Goal: Task Accomplishment & Management: Manage account settings

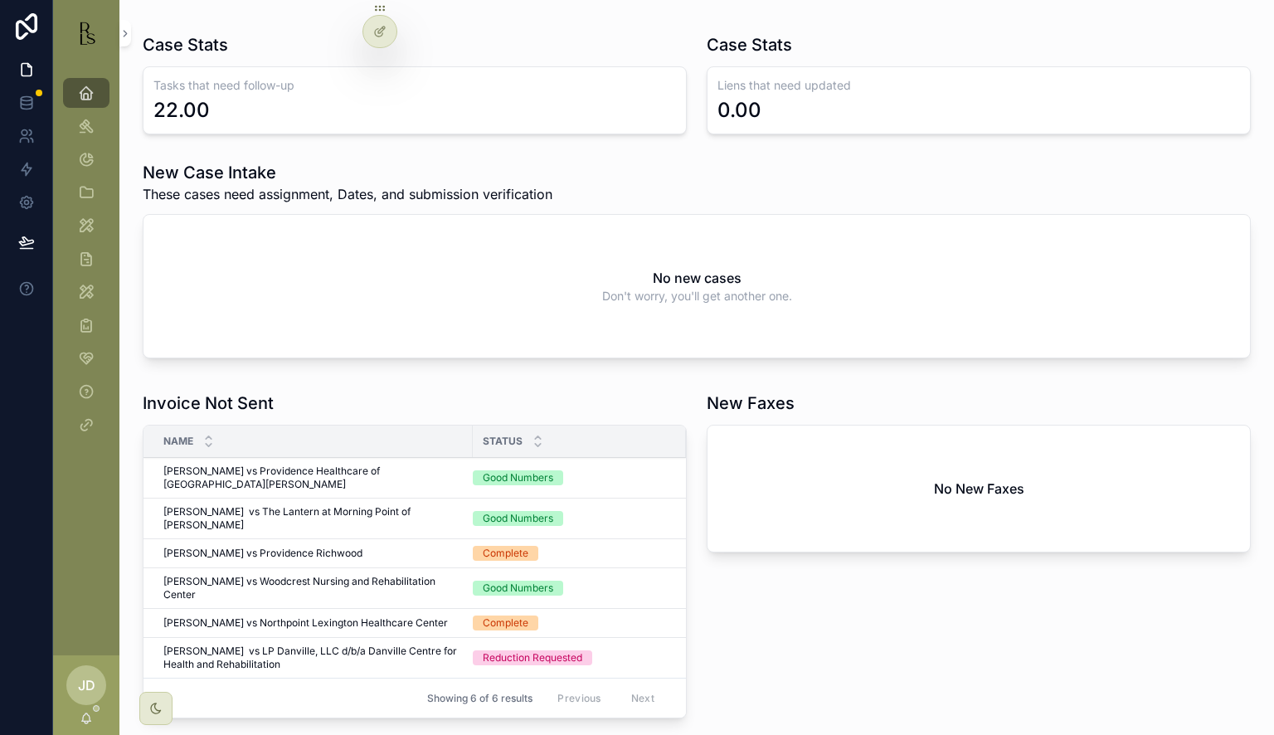
scroll to position [332, 0]
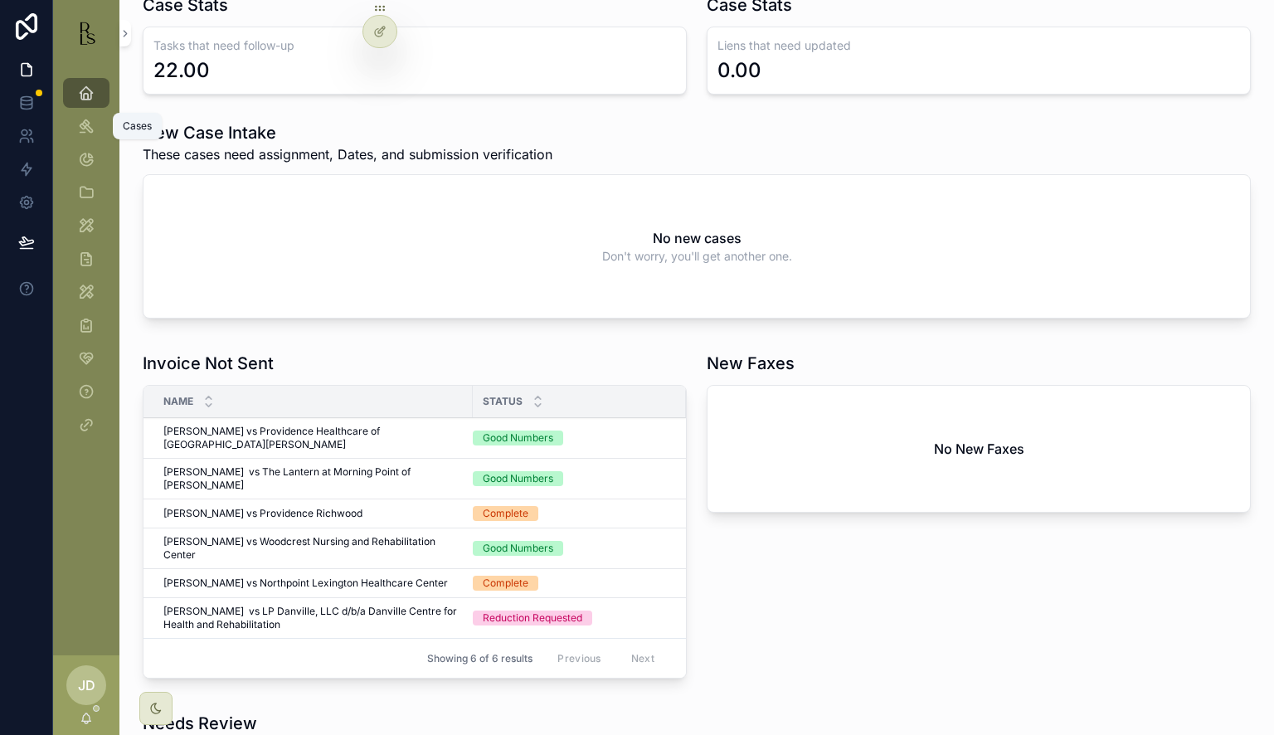
click at [85, 120] on icon "scrollable content" at bounding box center [86, 126] width 17 height 17
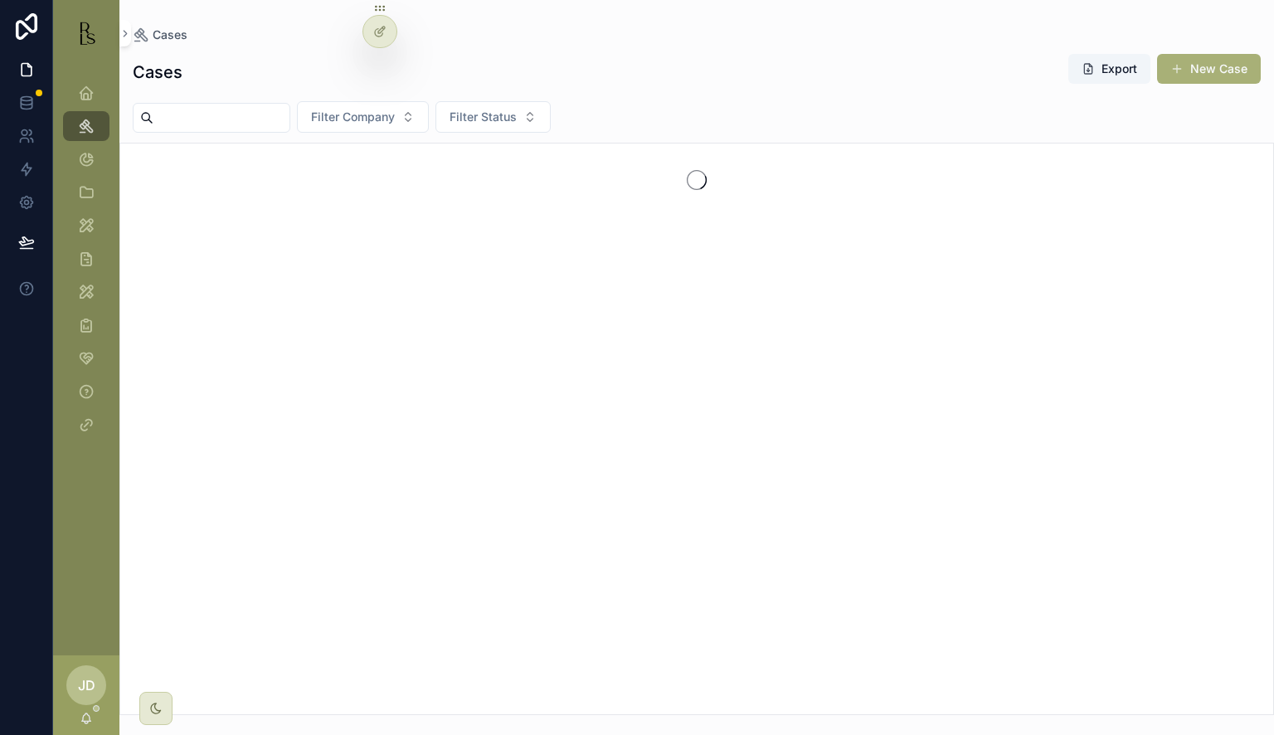
click at [204, 121] on input "scrollable content" at bounding box center [221, 117] width 136 height 23
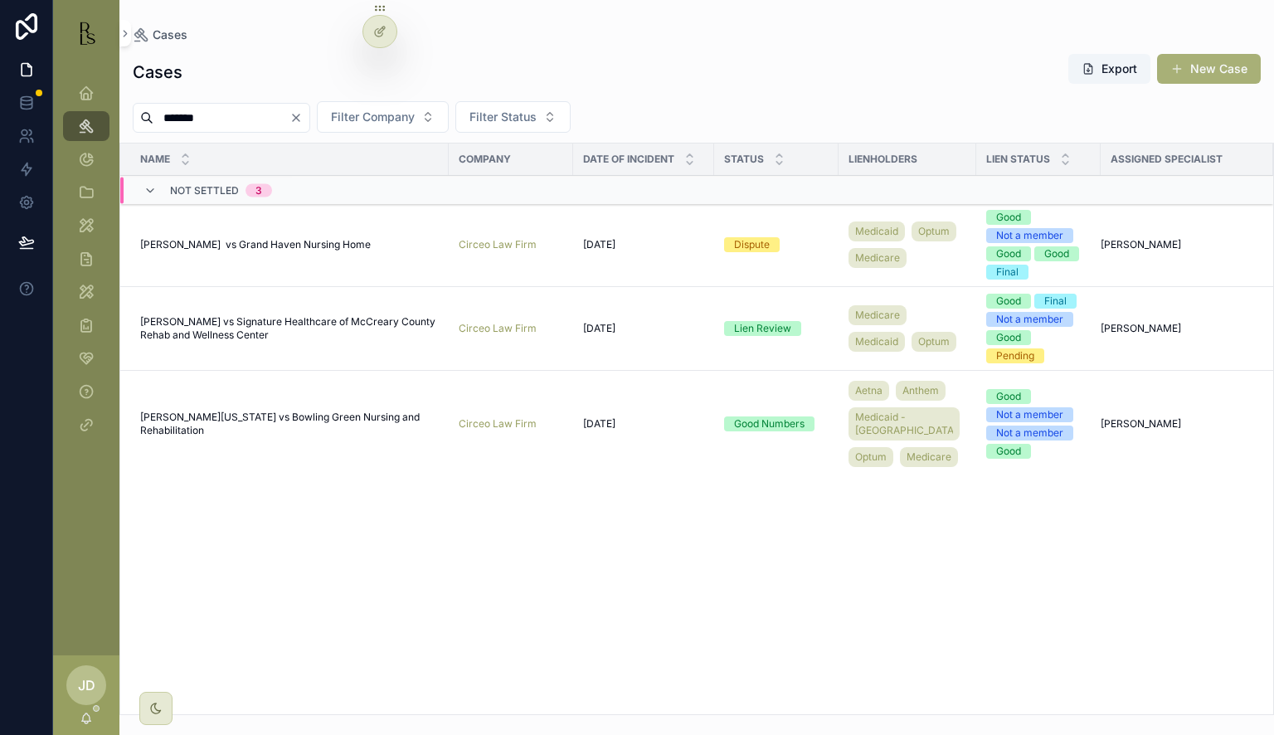
type input "*******"
click at [196, 249] on span "[PERSON_NAME] vs Grand Haven Nursing Home" at bounding box center [255, 244] width 231 height 13
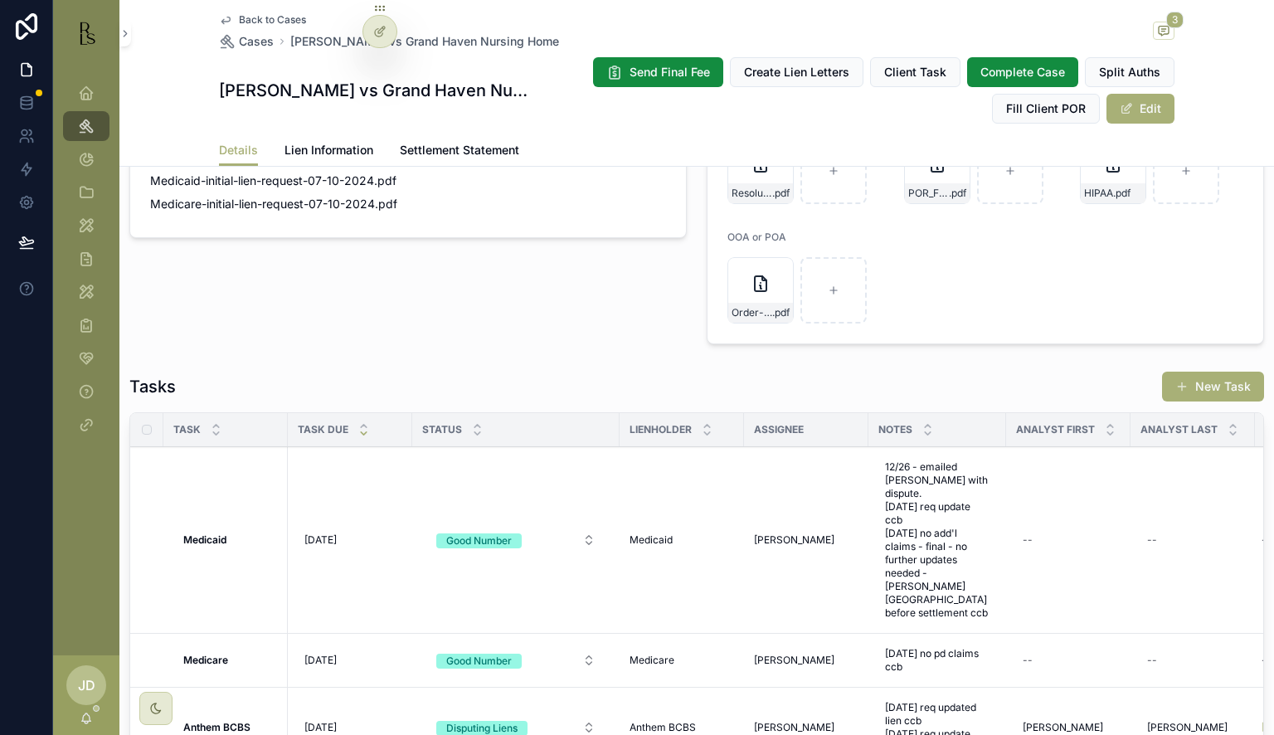
scroll to position [1410, 0]
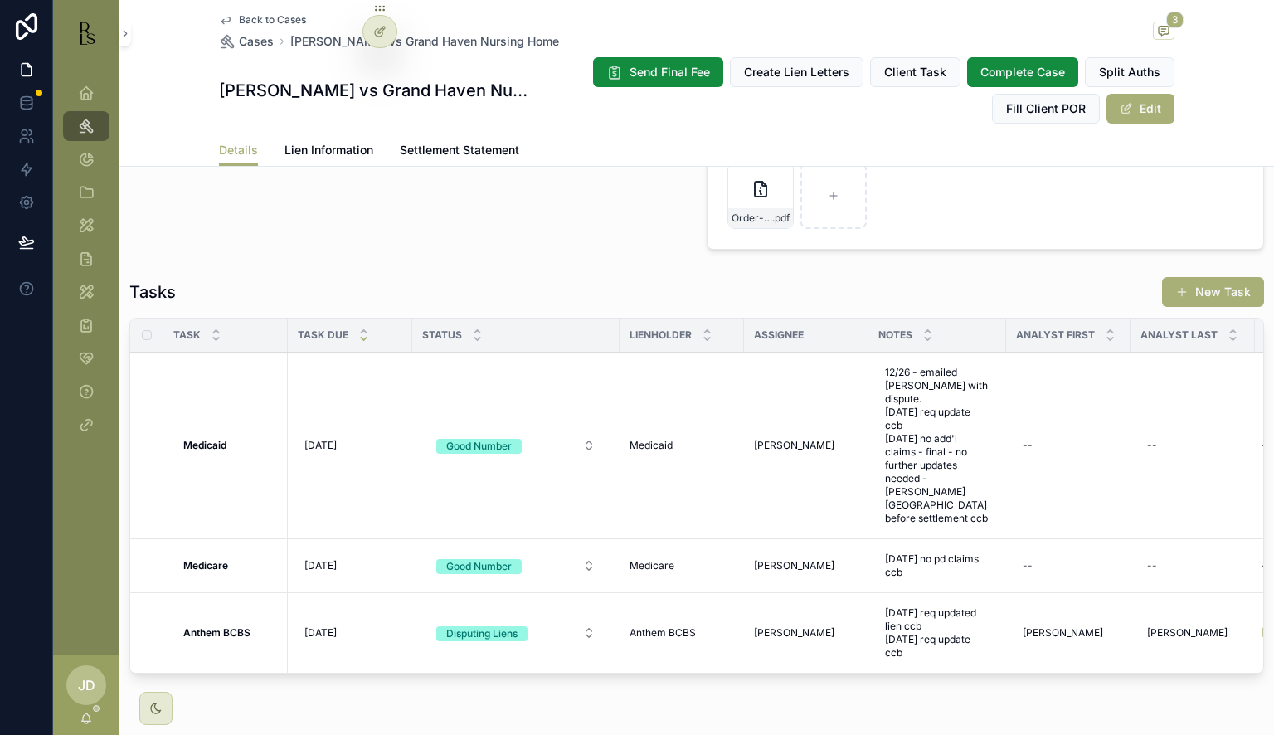
click at [323, 148] on span "Lien Information" at bounding box center [329, 150] width 89 height 17
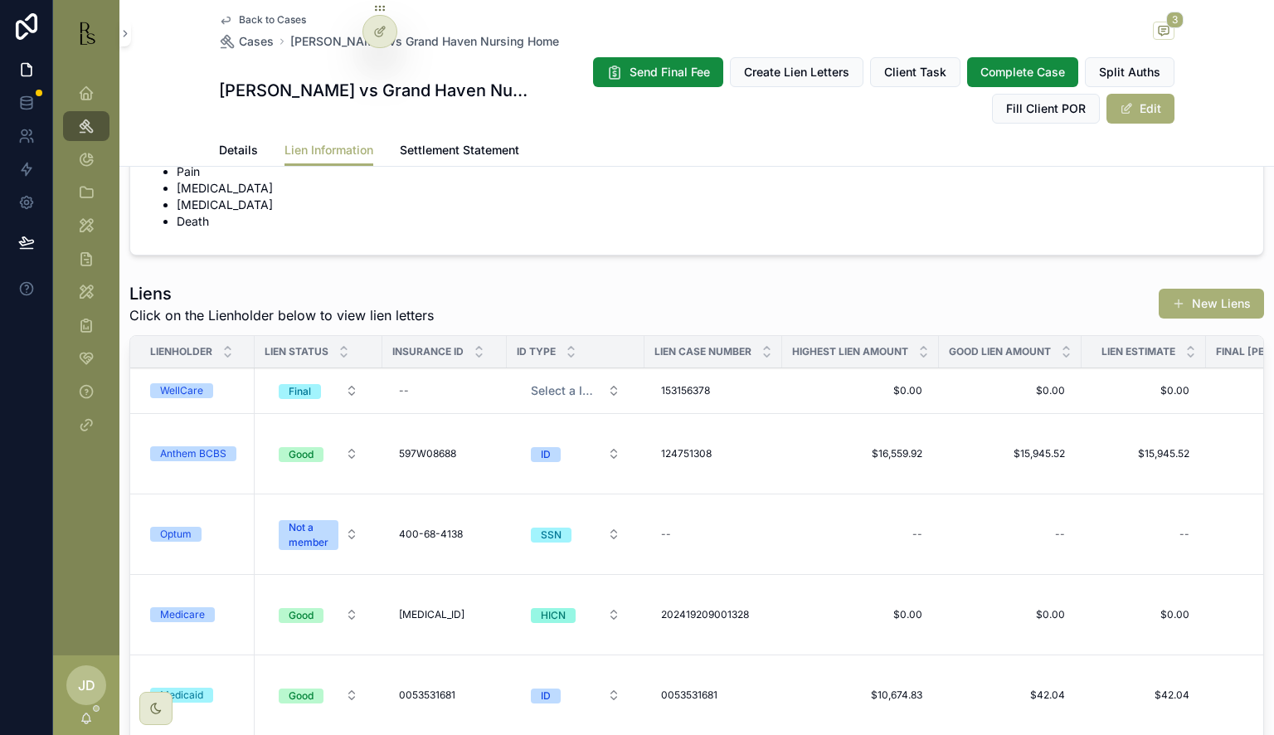
scroll to position [498, 0]
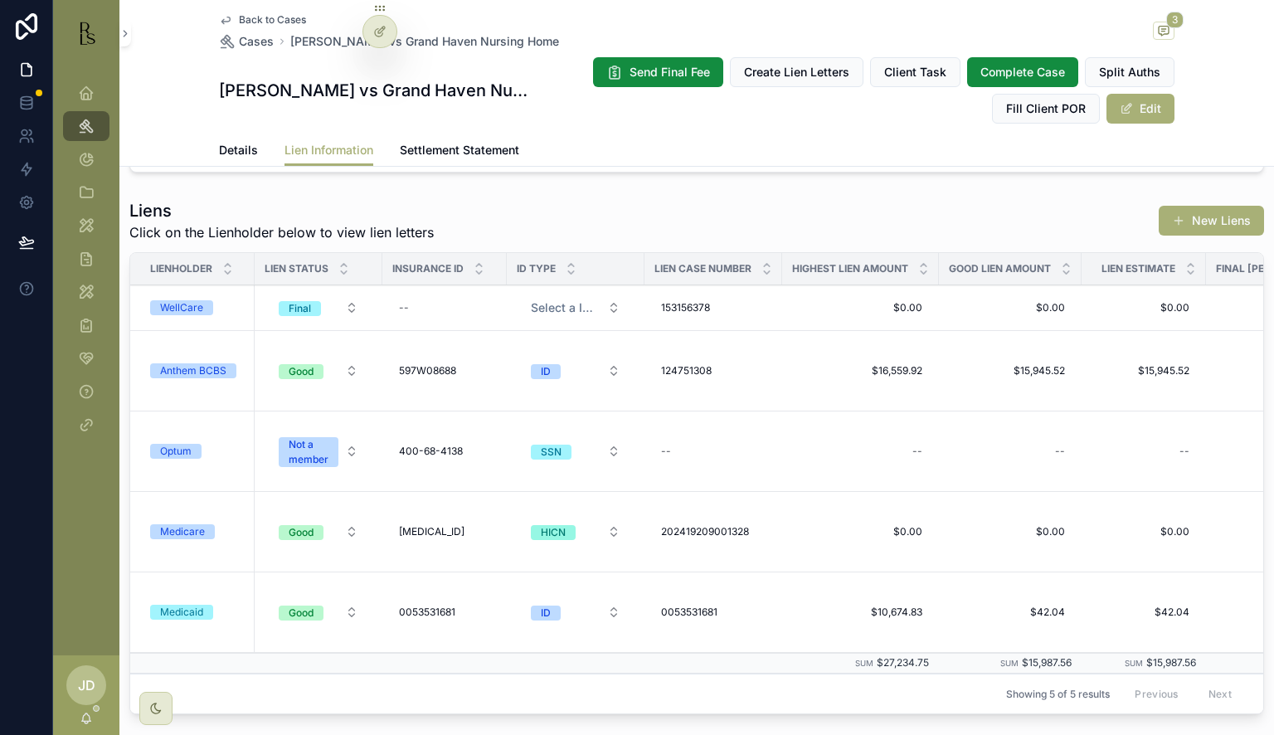
click at [221, 367] on div "Anthem BCBS" at bounding box center [193, 370] width 66 height 15
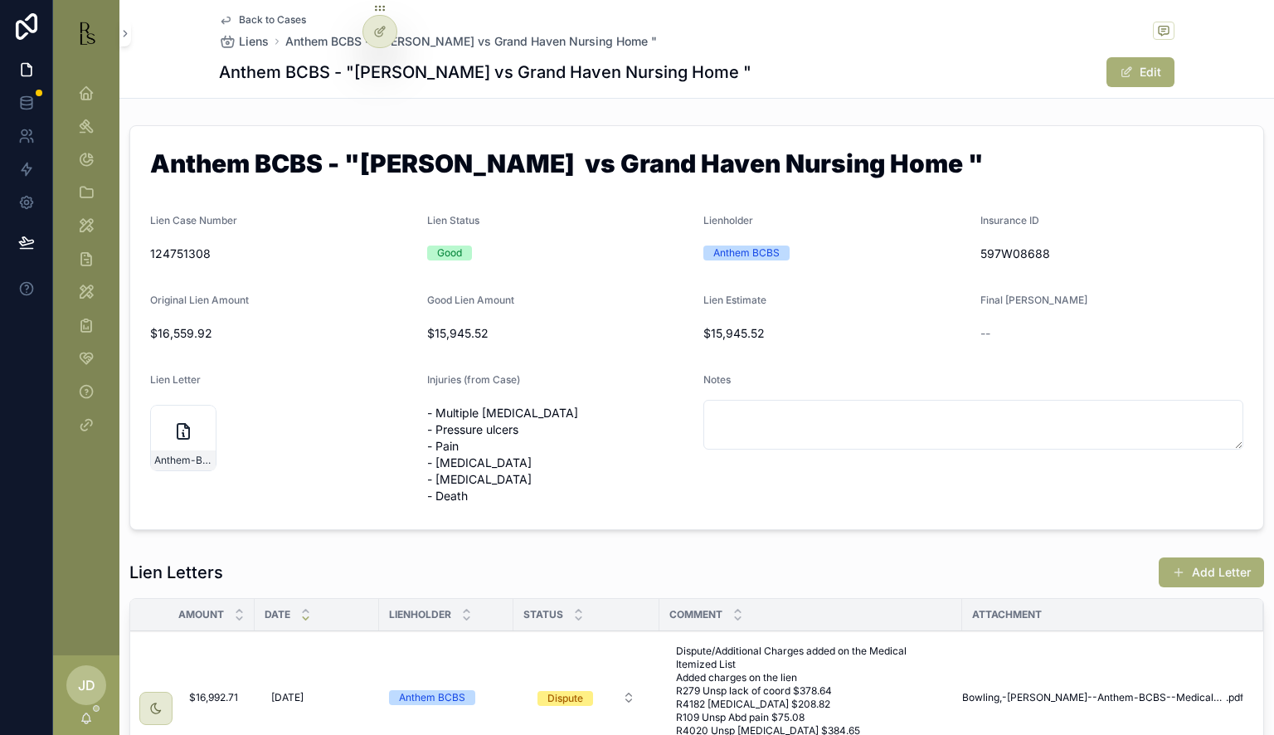
scroll to position [83, 0]
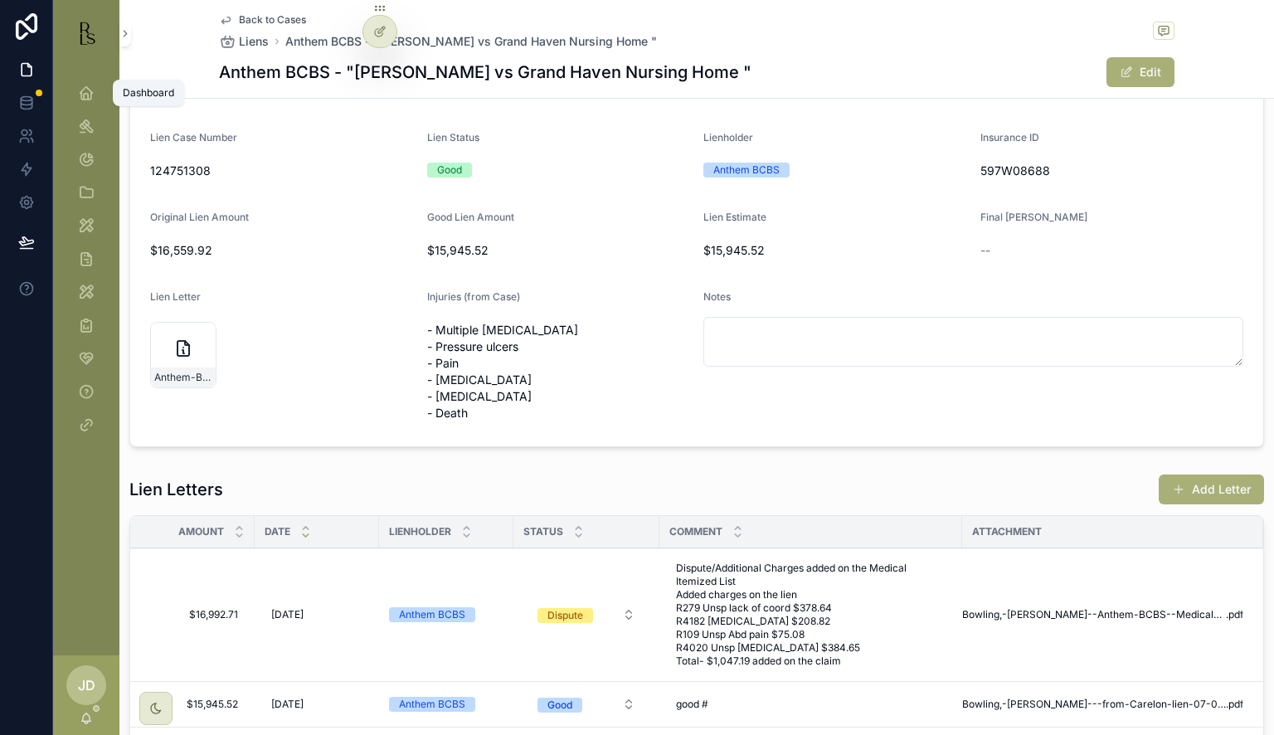
click at [85, 90] on icon "scrollable content" at bounding box center [86, 93] width 17 height 17
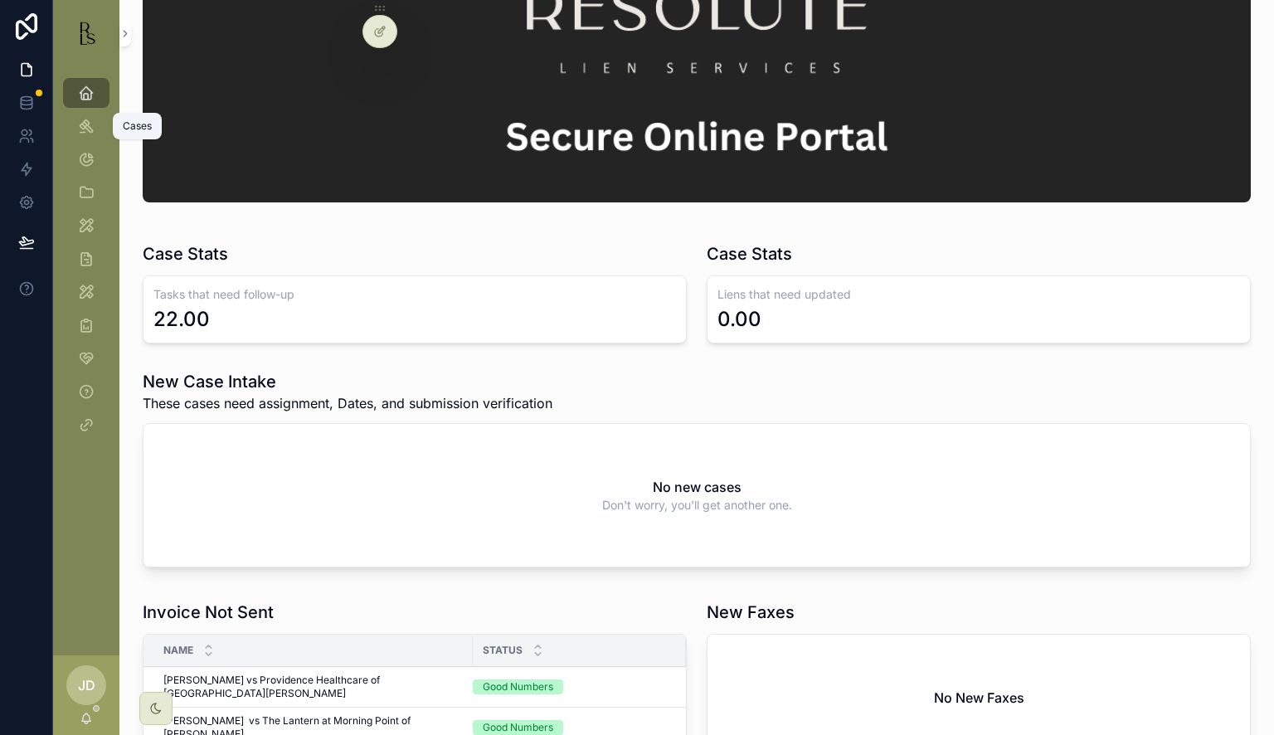
click at [85, 138] on div "Cases" at bounding box center [86, 126] width 27 height 27
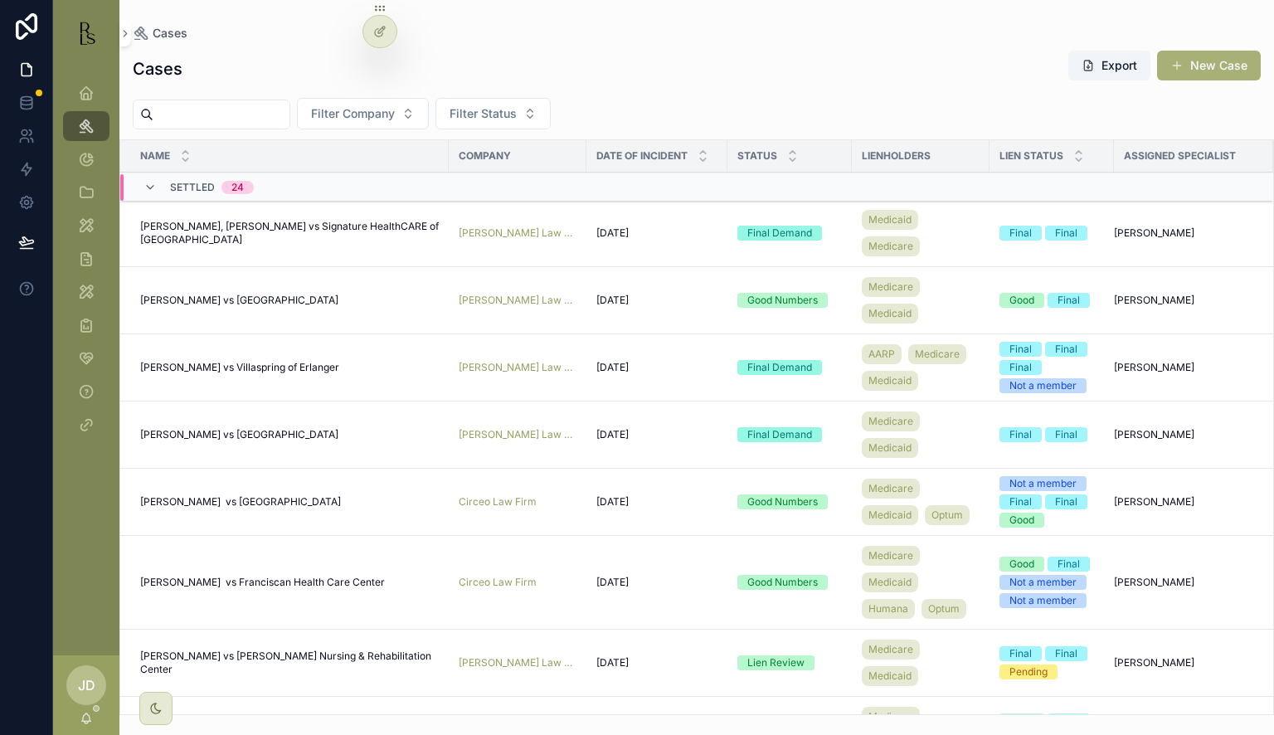
click at [201, 118] on input "scrollable content" at bounding box center [221, 114] width 136 height 23
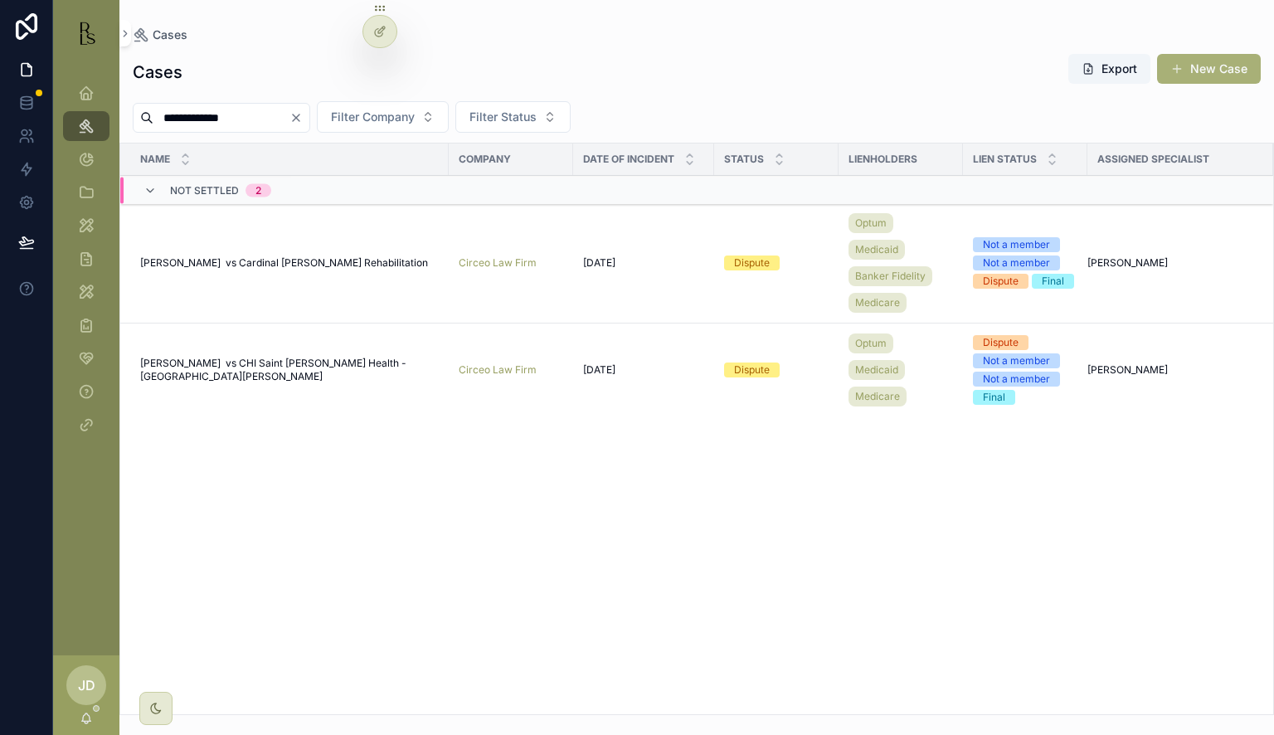
type input "**********"
click at [298, 265] on span "[PERSON_NAME] vs Cardinal [PERSON_NAME] Rehabilitation" at bounding box center [284, 262] width 288 height 13
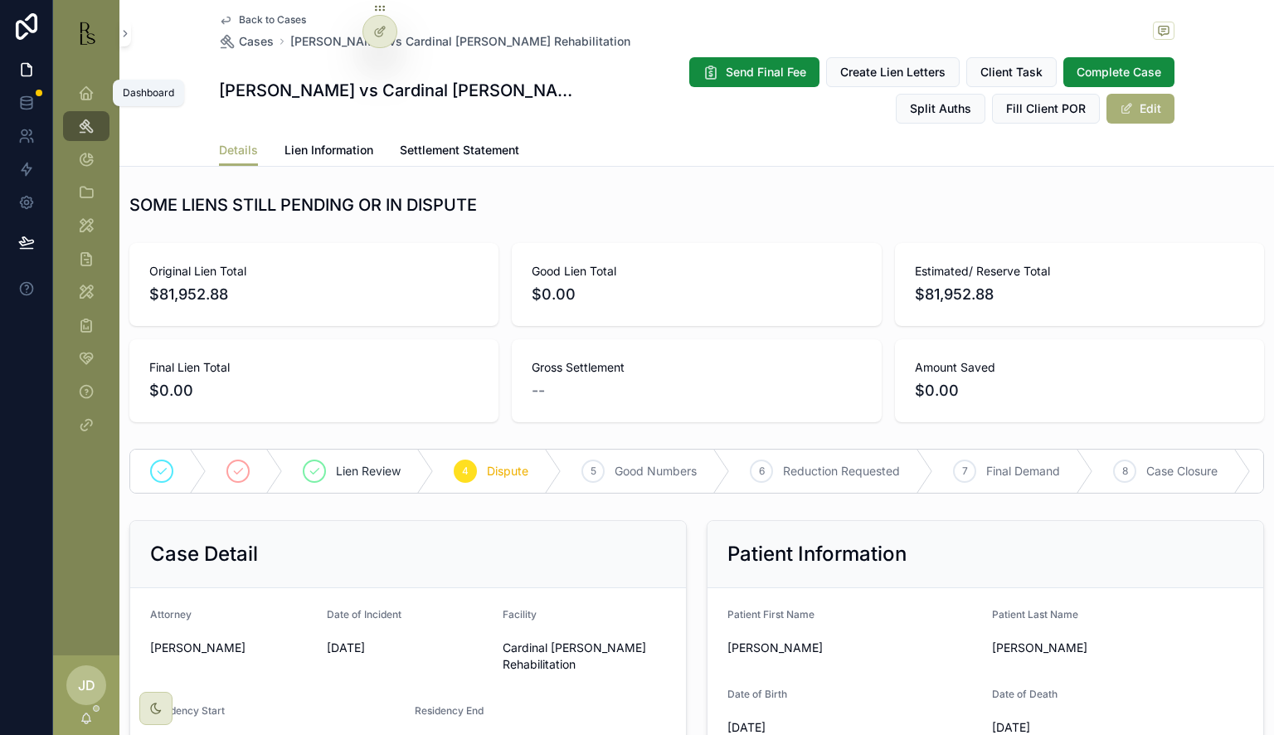
click at [76, 93] on div "Dashboard" at bounding box center [86, 93] width 27 height 27
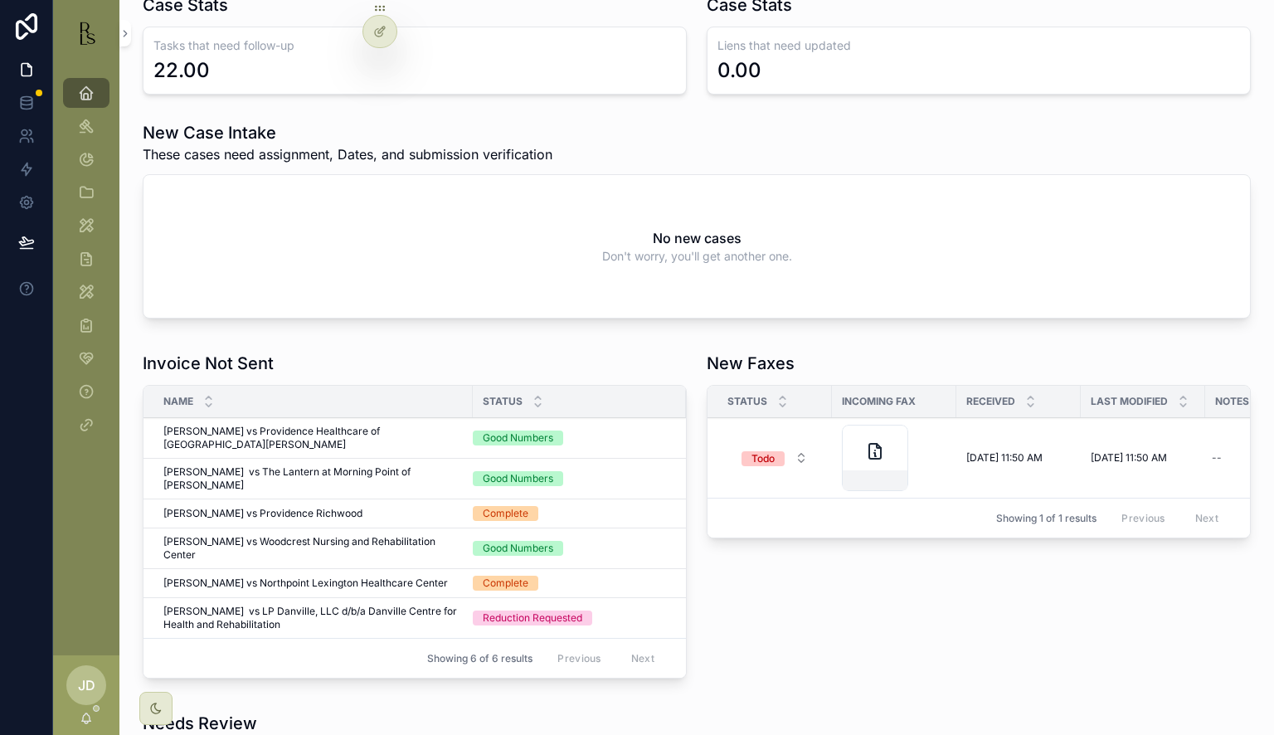
scroll to position [415, 0]
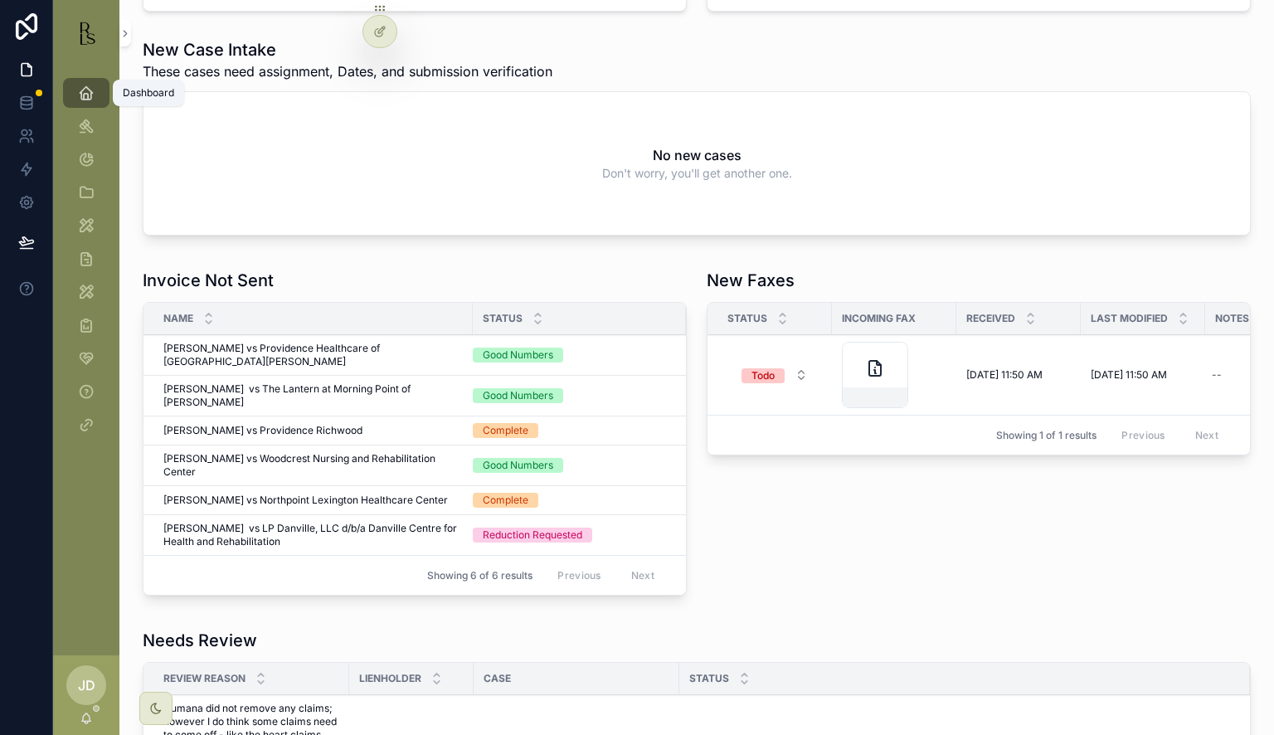
click at [91, 93] on icon "scrollable content" at bounding box center [86, 93] width 17 height 17
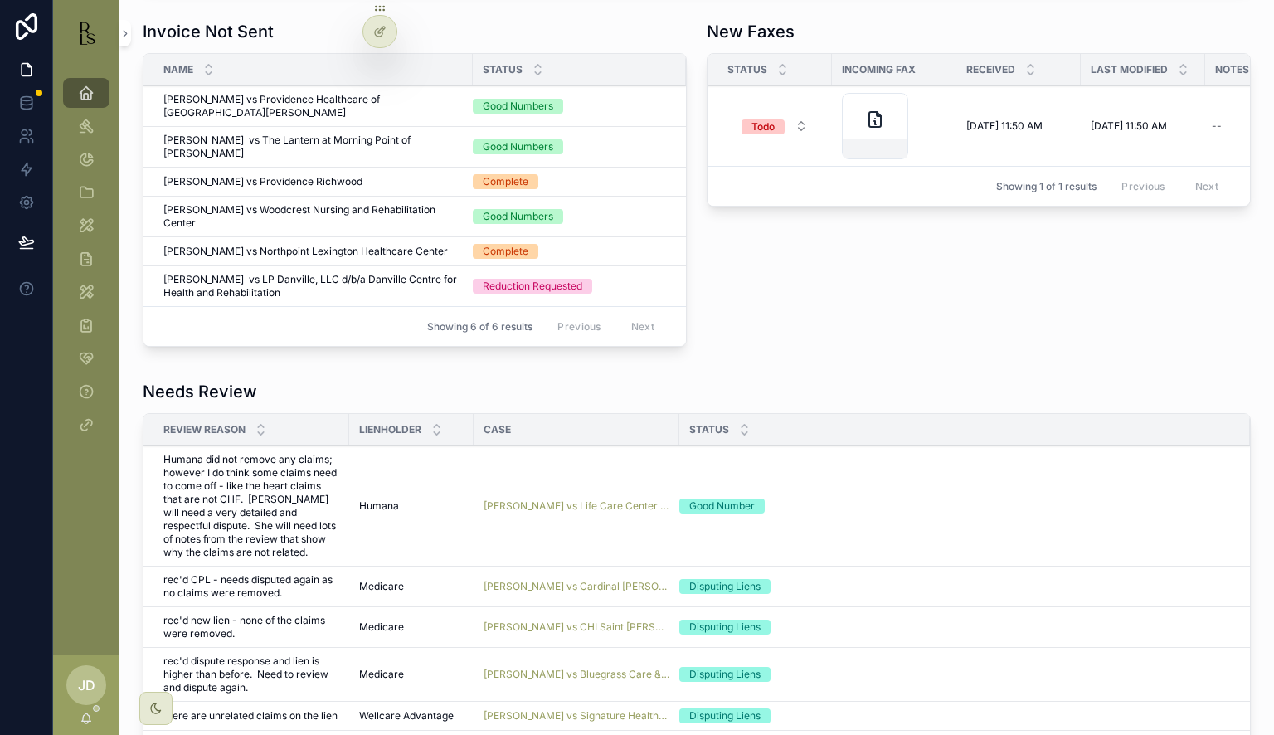
scroll to position [830, 0]
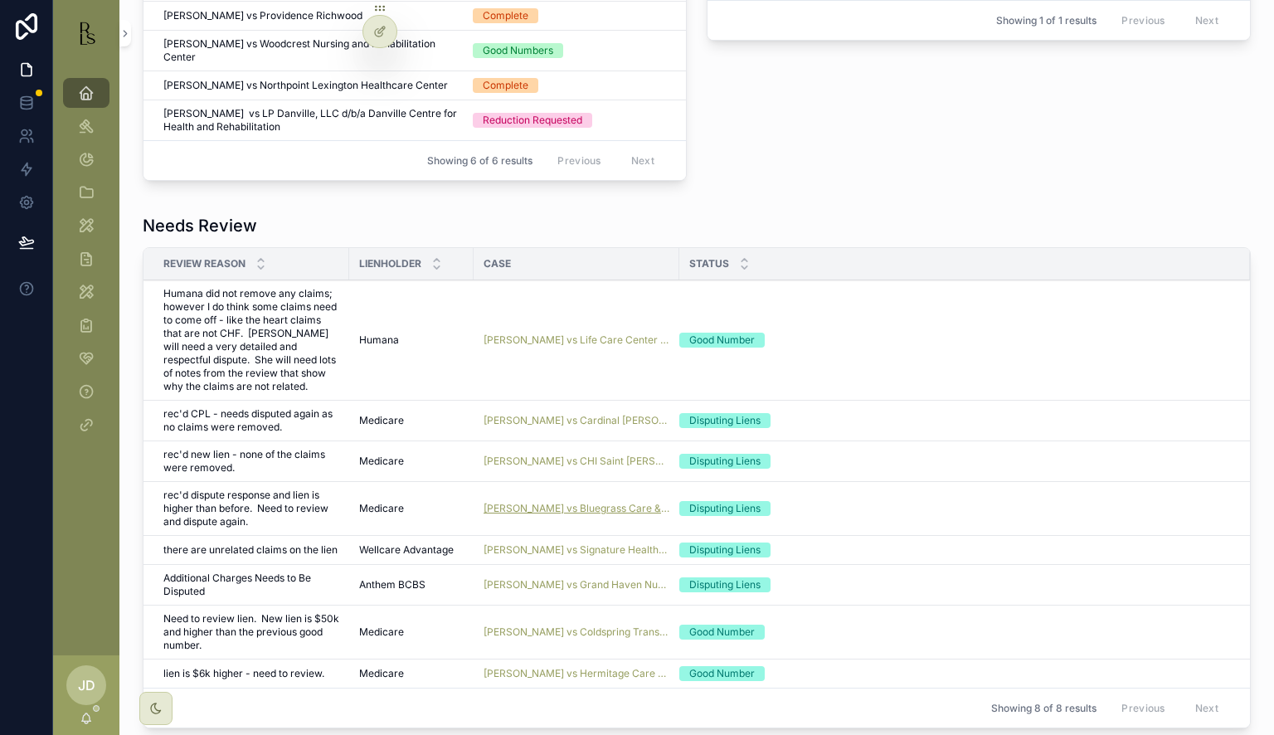
click at [569, 502] on span "[PERSON_NAME] vs Bluegrass Care & Rehabilitation Center" at bounding box center [577, 508] width 186 height 13
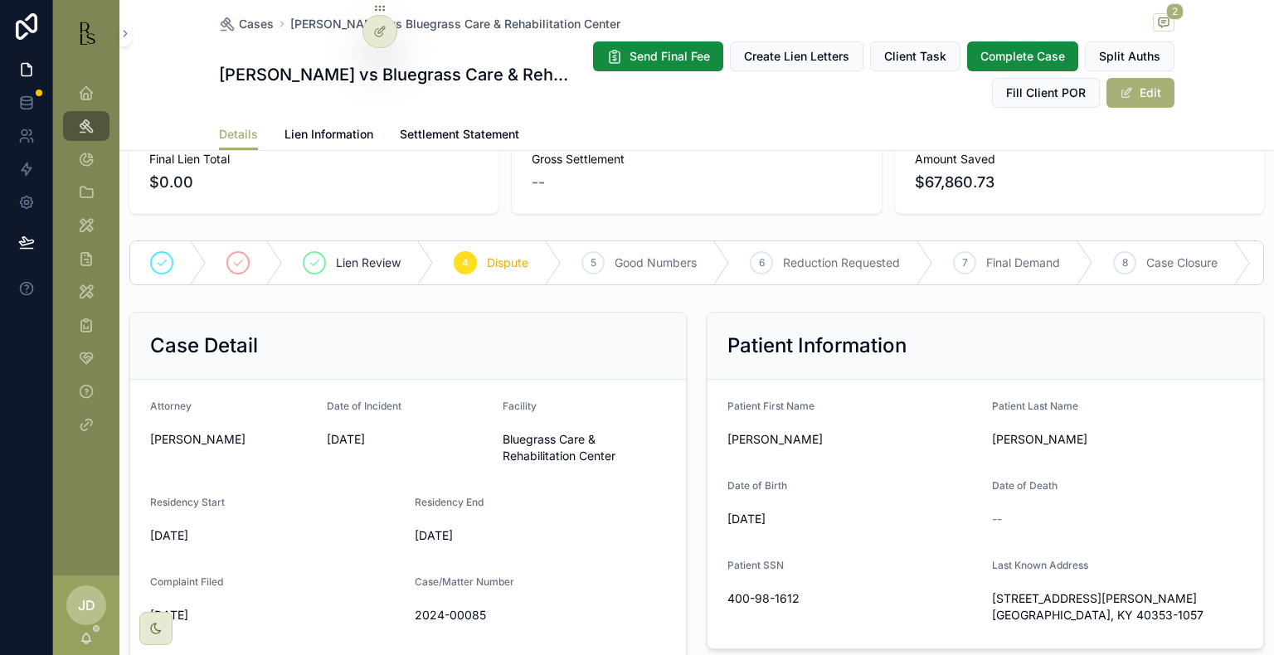
scroll to position [332, 0]
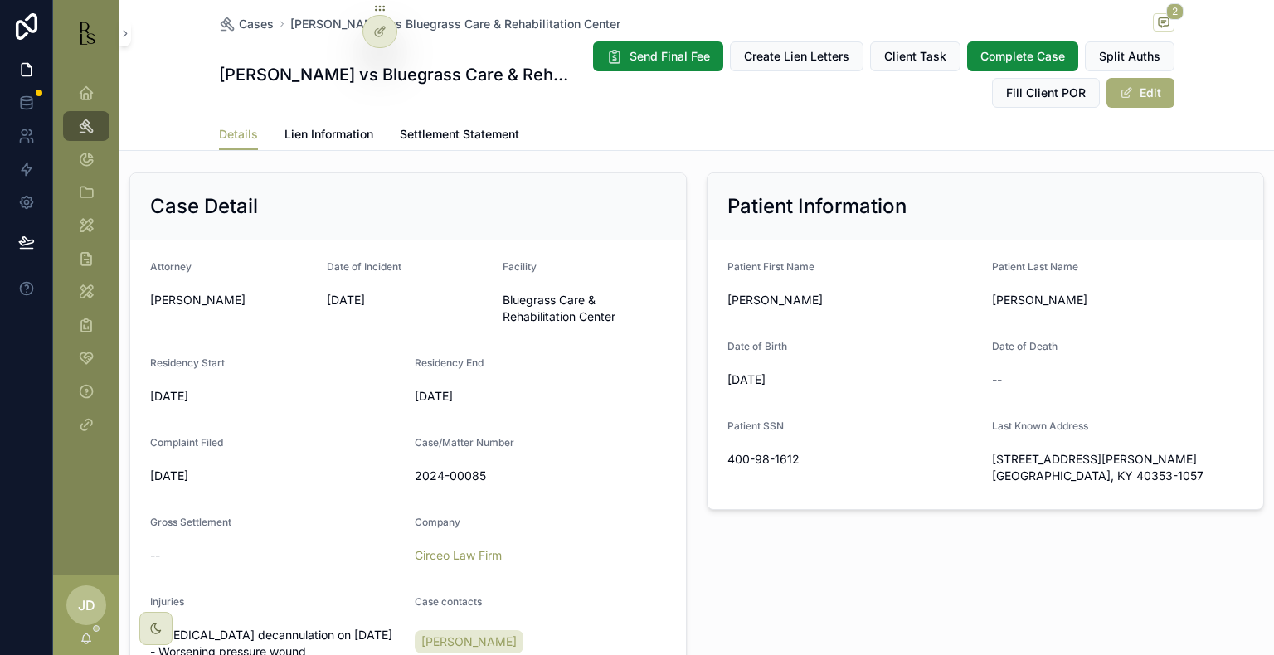
click at [319, 134] on span "Lien Information" at bounding box center [329, 134] width 89 height 17
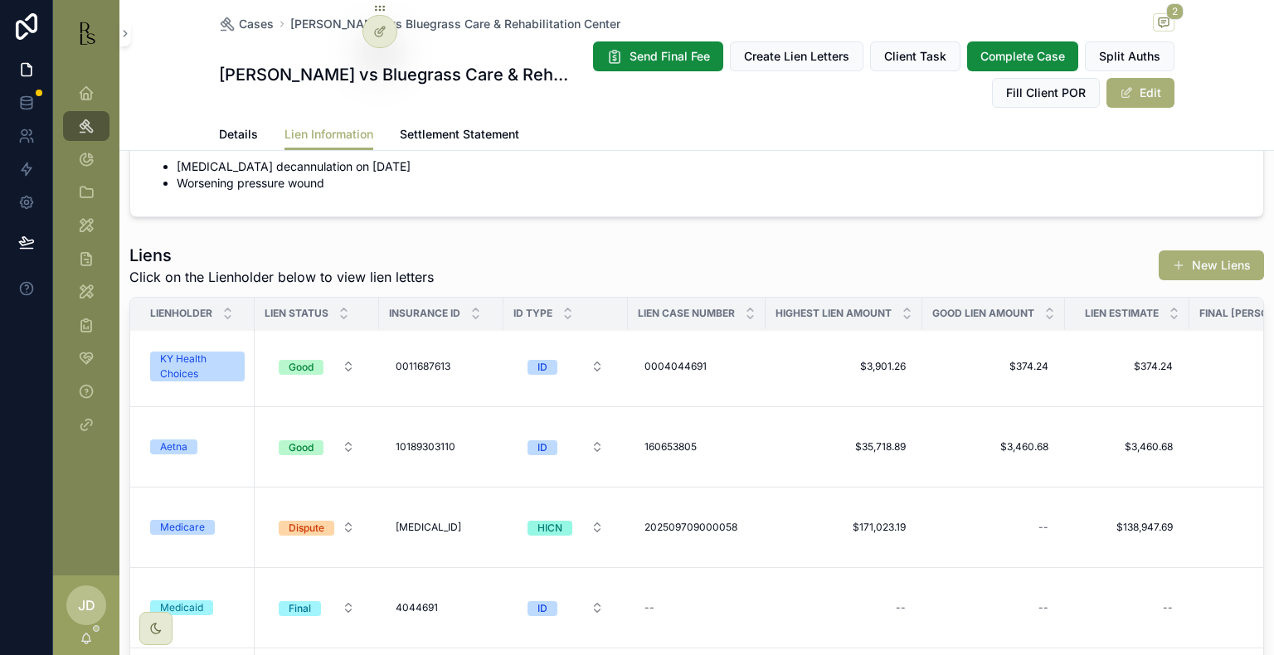
scroll to position [13, 0]
click at [677, 534] on span "202509709000058" at bounding box center [691, 527] width 93 height 13
drag, startPoint x: 650, startPoint y: 555, endPoint x: 790, endPoint y: 555, distance: 139.4
click at [790, 555] on input "**********" at bounding box center [726, 556] width 158 height 23
click at [845, 556] on icon "scrollable content" at bounding box center [848, 555] width 8 height 6
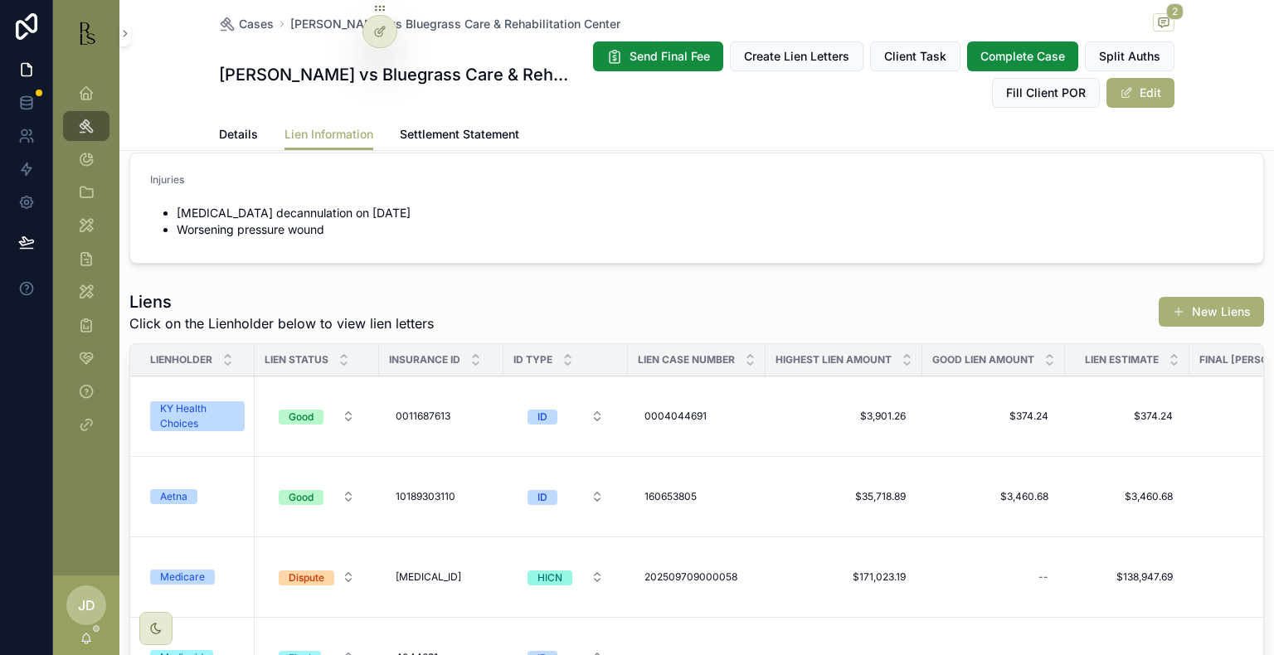
scroll to position [0, 0]
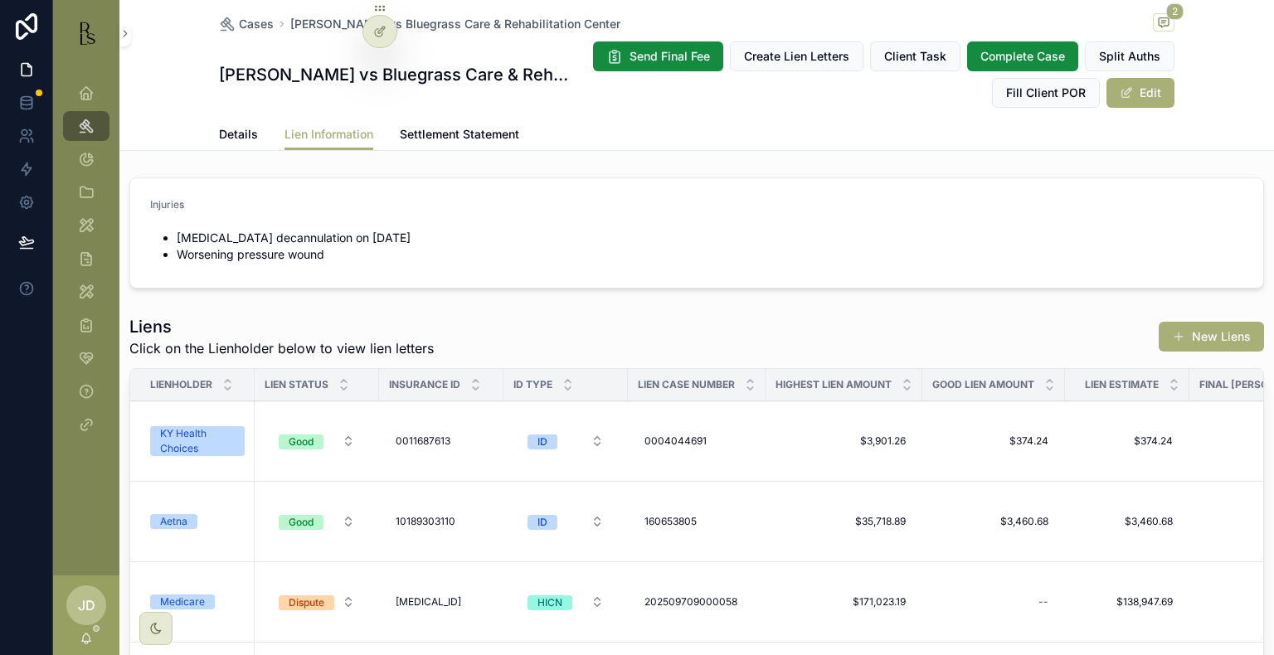
click at [222, 130] on span "Details" at bounding box center [238, 134] width 39 height 17
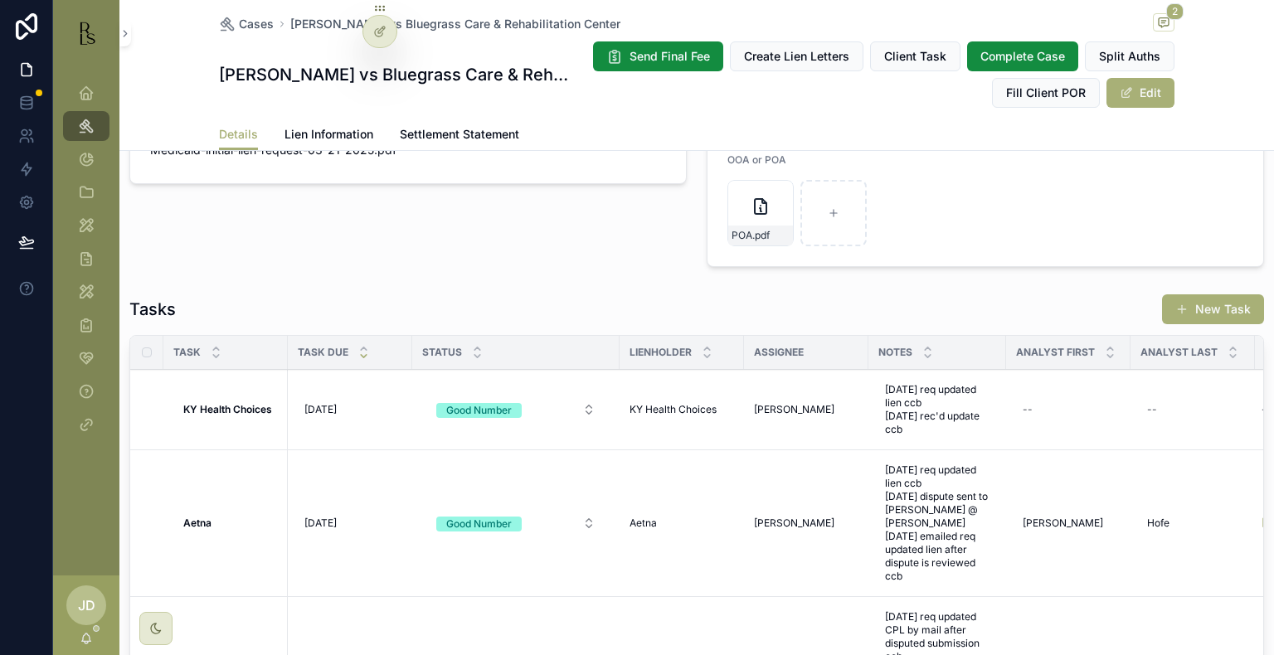
scroll to position [1646, 0]
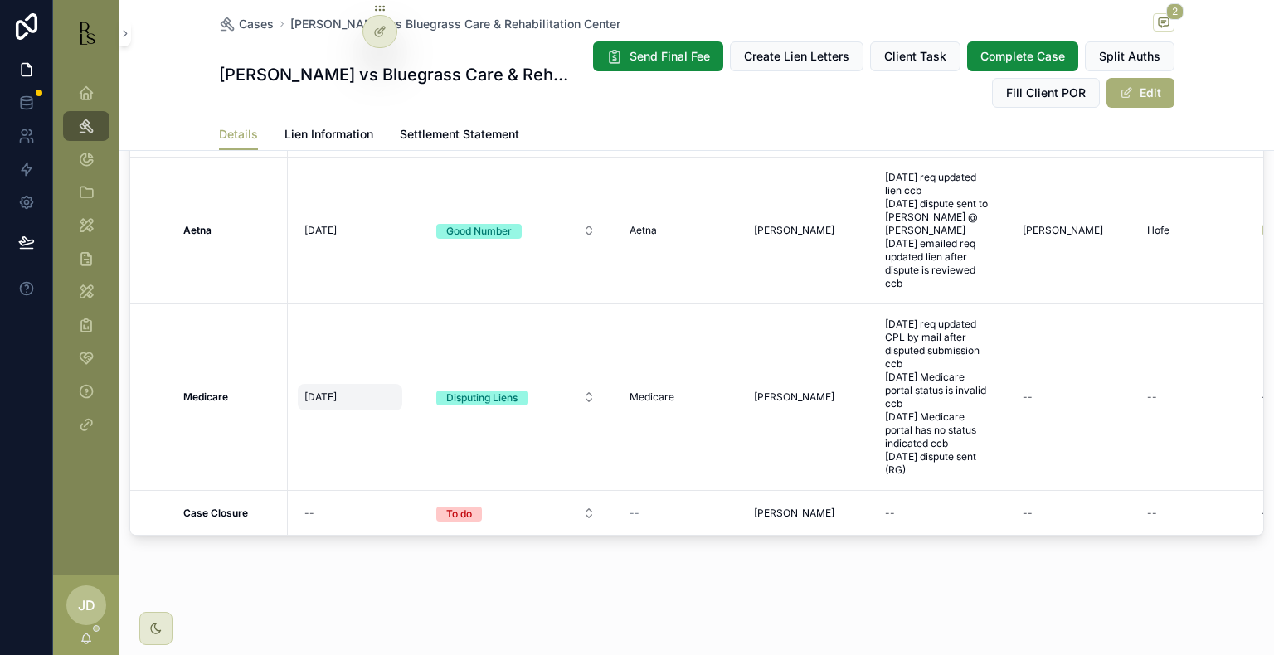
click at [324, 391] on span "[DATE]" at bounding box center [320, 397] width 32 height 13
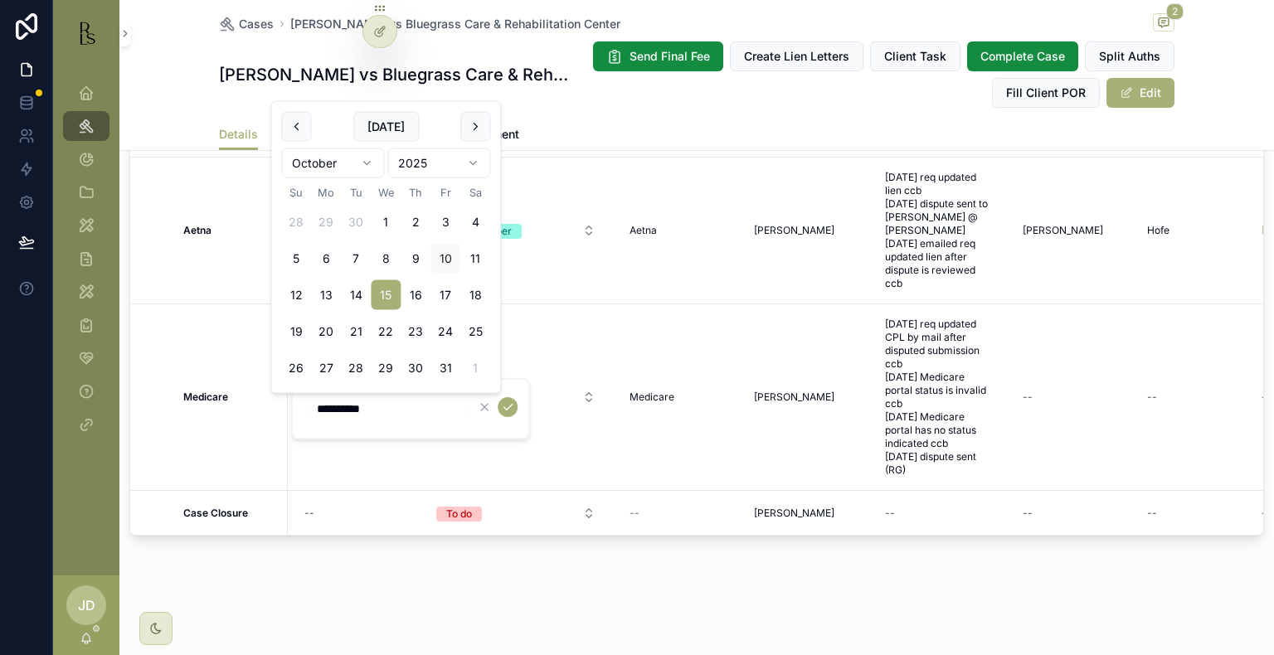
click at [326, 405] on input "**********" at bounding box center [386, 408] width 158 height 23
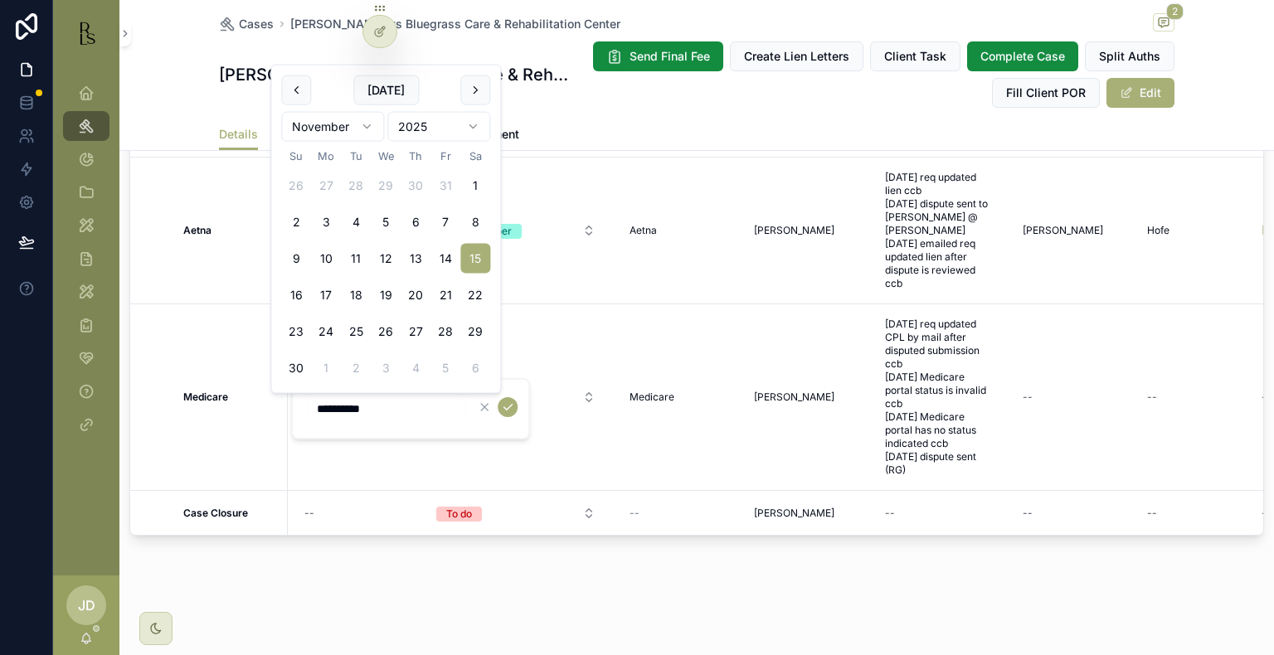
type input "**********"
click at [499, 407] on button "scrollable content" at bounding box center [508, 407] width 20 height 20
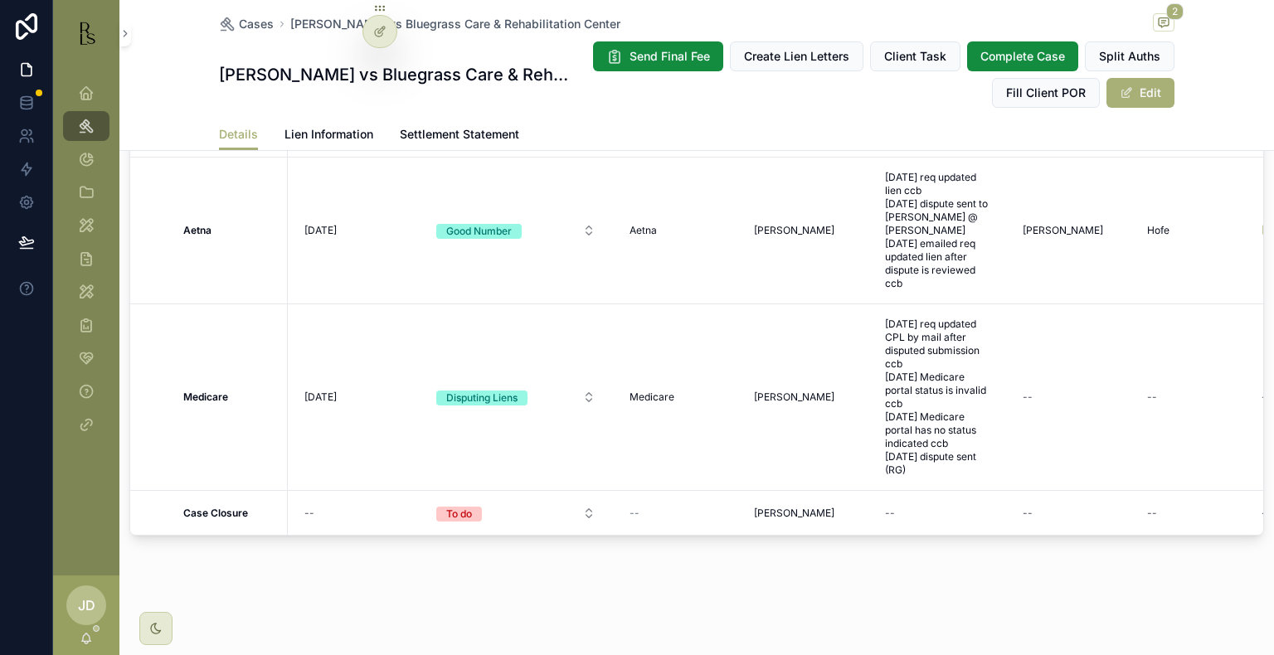
click at [342, 142] on span "Lien Information" at bounding box center [329, 134] width 89 height 17
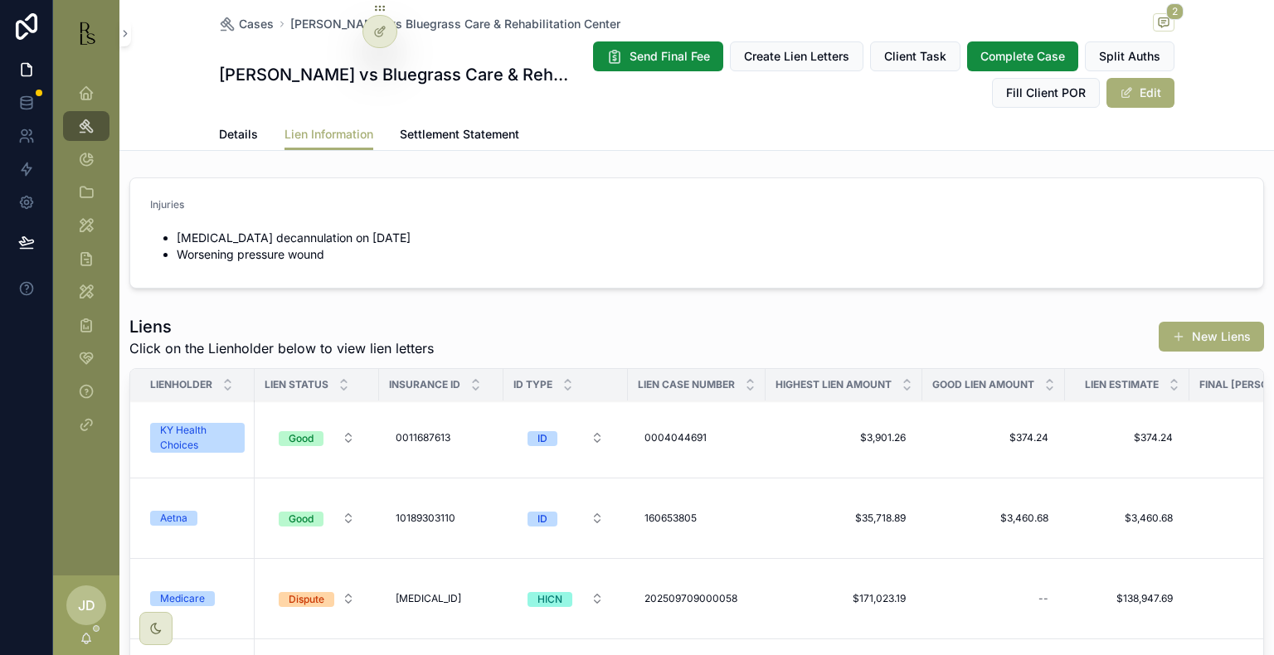
scroll to position [13, 0]
click at [220, 601] on div "Medicare" at bounding box center [197, 599] width 95 height 15
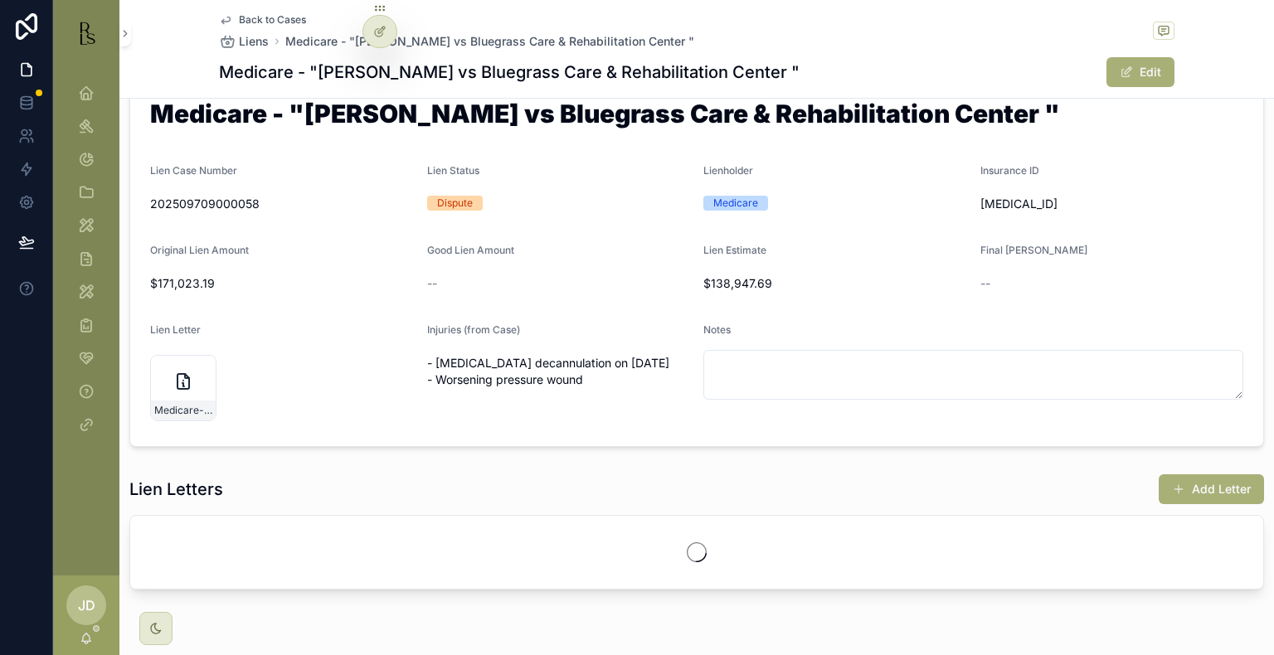
scroll to position [102, 0]
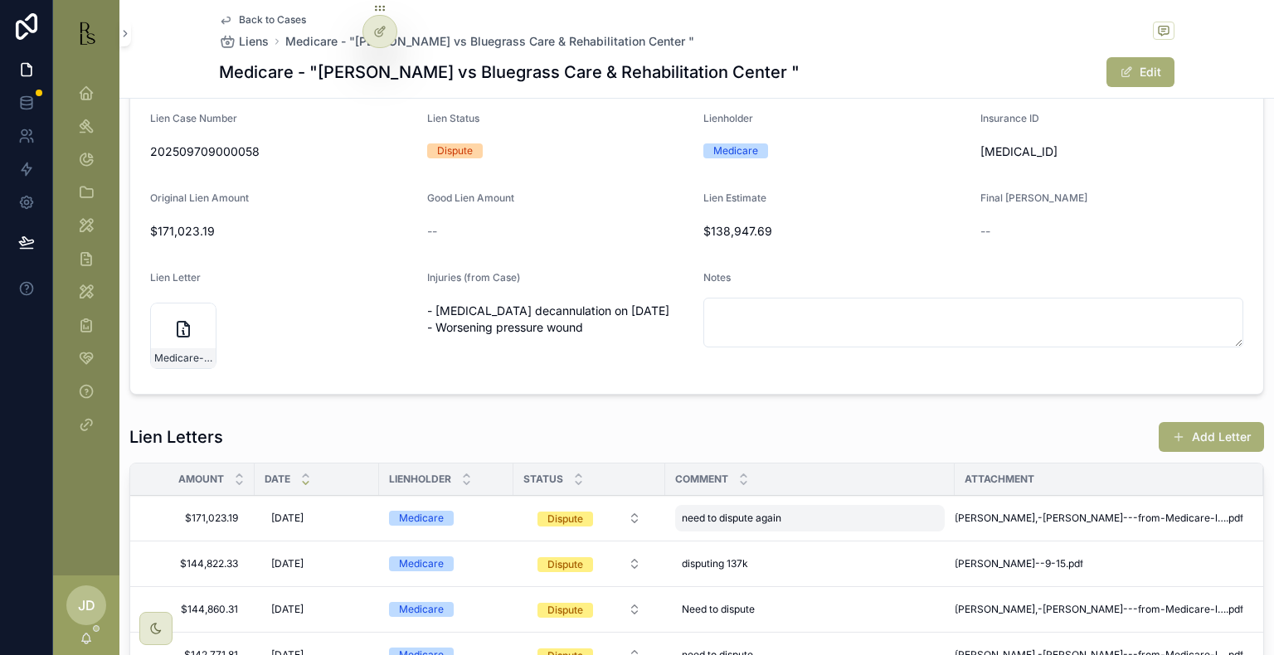
click at [780, 520] on span "need to dispute again" at bounding box center [732, 518] width 100 height 13
drag, startPoint x: 816, startPoint y: 541, endPoint x: 614, endPoint y: 541, distance: 202.4
click at [614, 541] on div "Dashboard Cases Invoices Client Management Tools Lienholder Address My Tools Re…" at bounding box center [663, 327] width 1221 height 655
click at [801, 539] on textarea "**********" at bounding box center [763, 552] width 158 height 50
drag, startPoint x: 818, startPoint y: 539, endPoint x: 695, endPoint y: 547, distance: 123.0
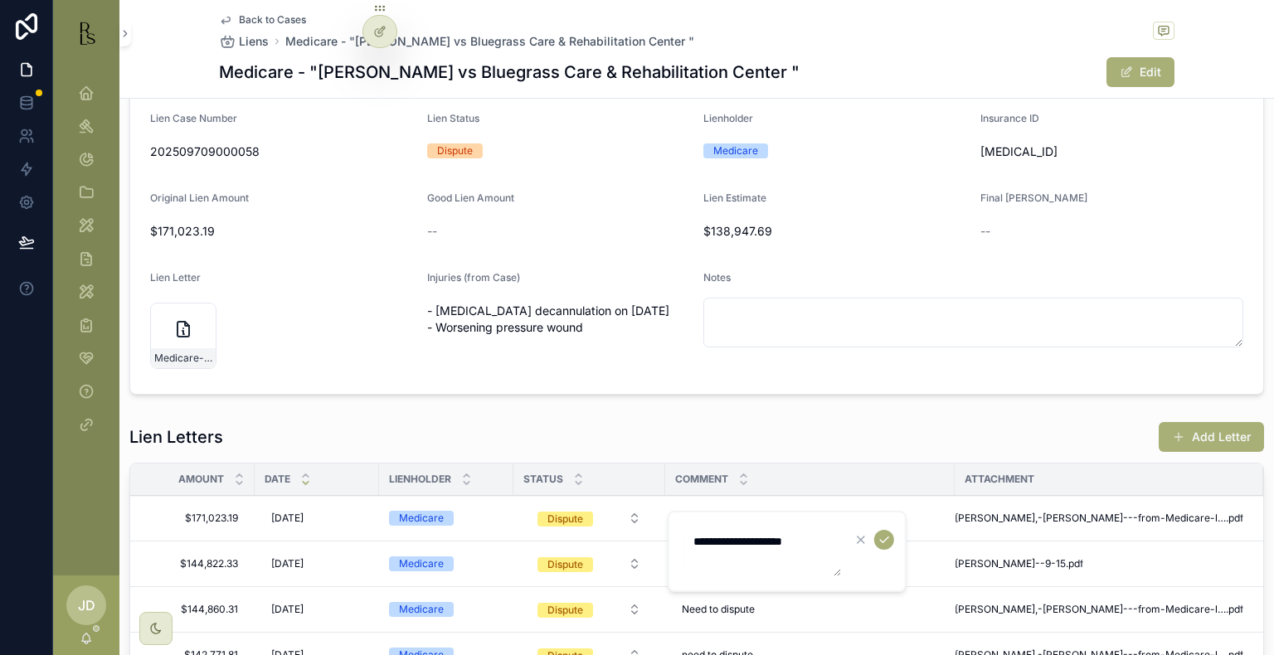
click at [695, 547] on textarea "**********" at bounding box center [763, 552] width 158 height 50
type textarea "**********"
click at [881, 542] on icon "scrollable content" at bounding box center [884, 541] width 8 height 6
click at [96, 95] on div "Dashboard" at bounding box center [86, 93] width 27 height 27
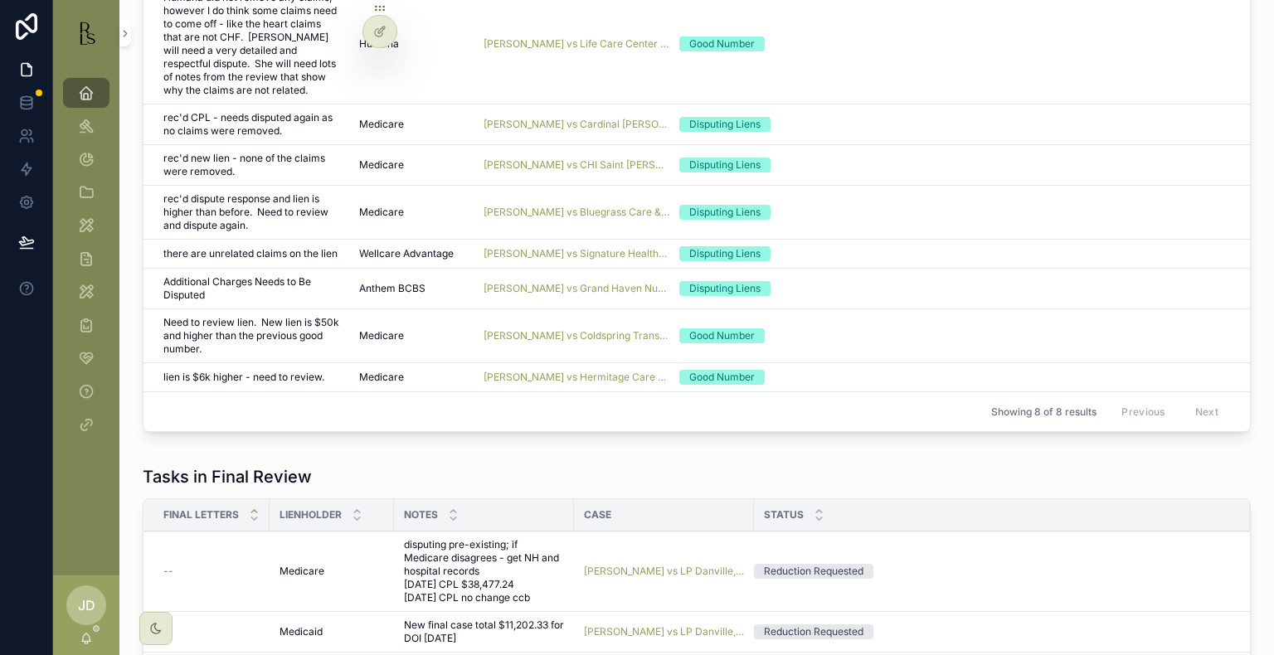
scroll to position [1098, 0]
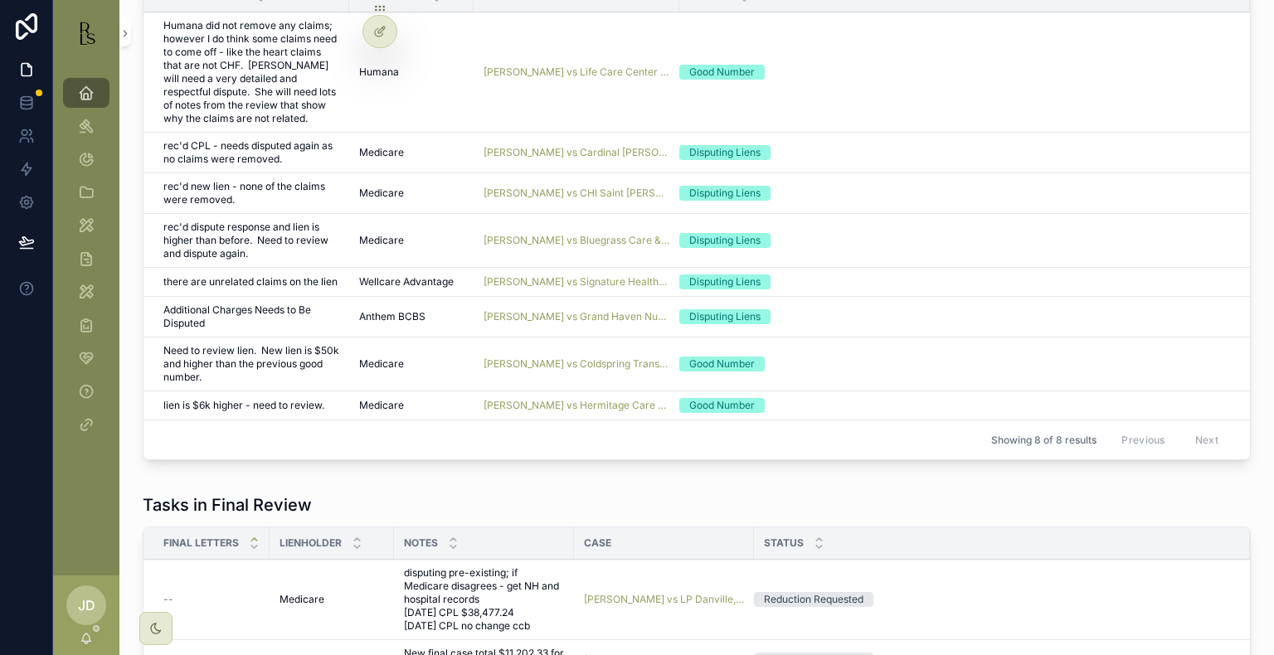
click at [0, 0] on span "Review Complete" at bounding box center [0, 0] width 0 height 0
